Goal: Transaction & Acquisition: Book appointment/travel/reservation

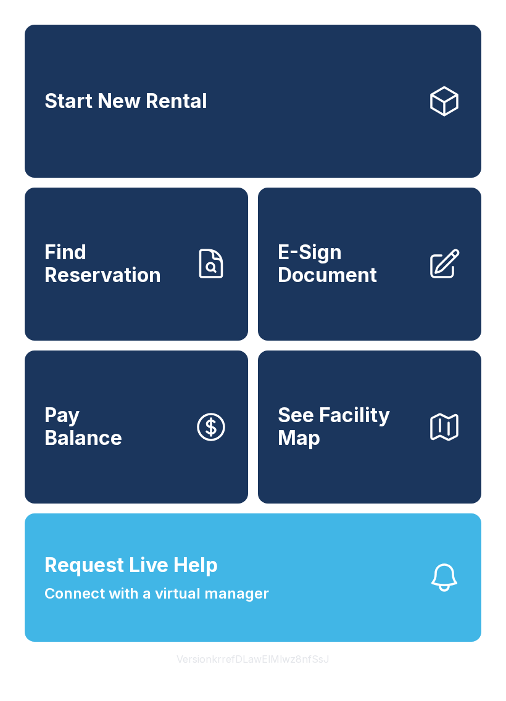
click at [297, 116] on link "Start New Rental" at bounding box center [253, 101] width 457 height 153
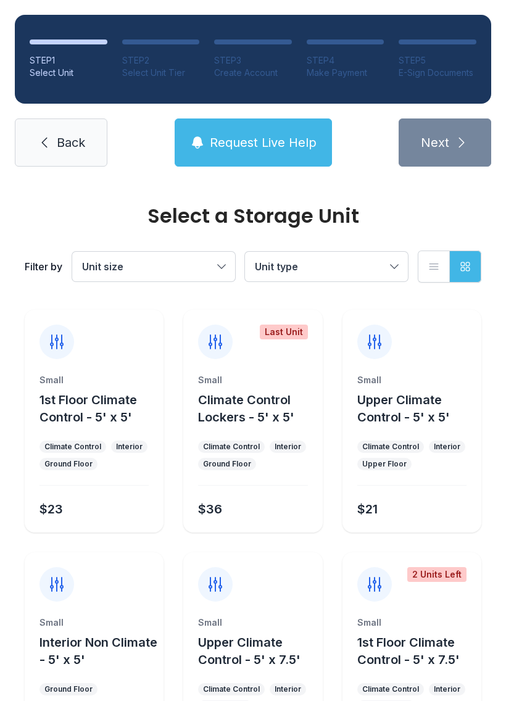
click at [191, 275] on button "Unit size" at bounding box center [153, 267] width 163 height 30
click at [67, 147] on span "Back" at bounding box center [71, 142] width 28 height 17
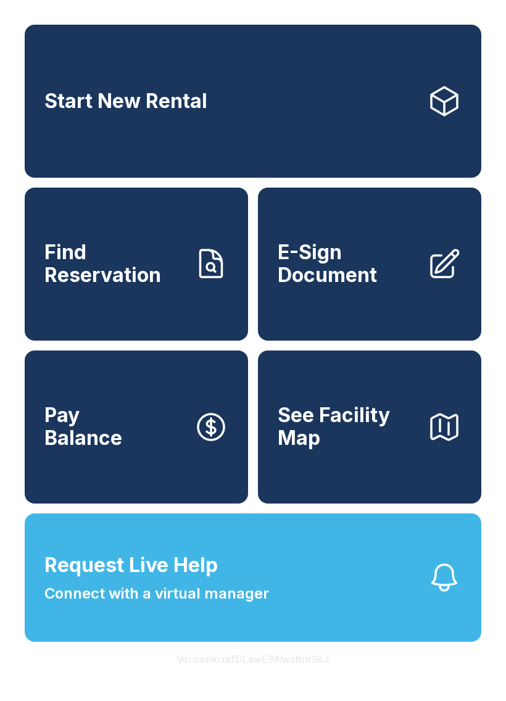
click at [289, 117] on link "Start New Rental" at bounding box center [253, 101] width 457 height 153
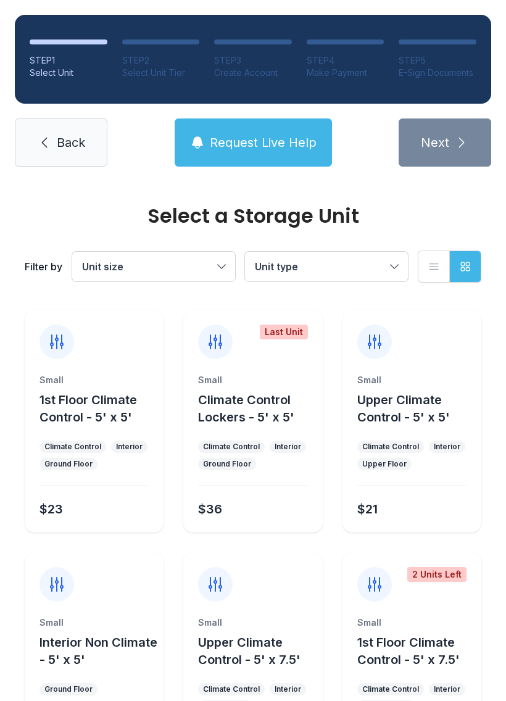
click at [246, 138] on span "Request Live Help" at bounding box center [263, 142] width 107 height 17
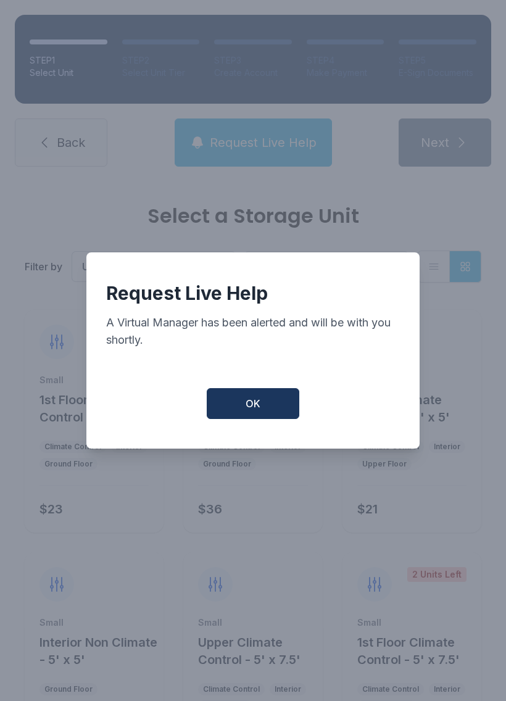
click at [264, 412] on button "OK" at bounding box center [253, 403] width 93 height 31
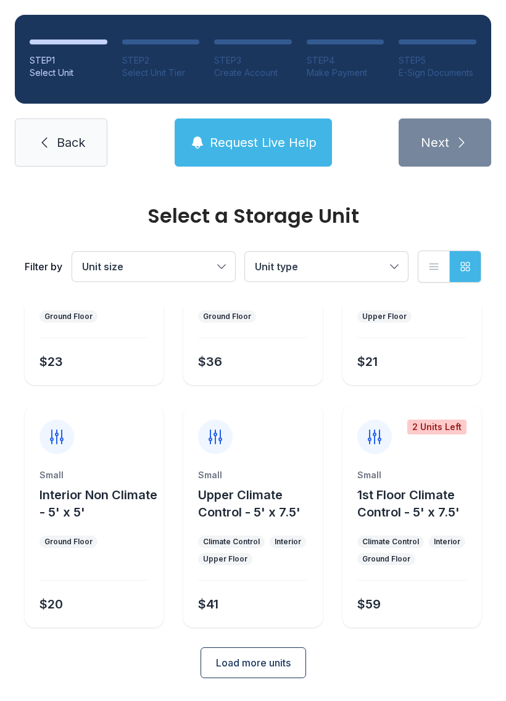
scroll to position [147, 0]
click at [59, 130] on link "Back" at bounding box center [61, 143] width 93 height 48
